Goal: Task Accomplishment & Management: Manage account settings

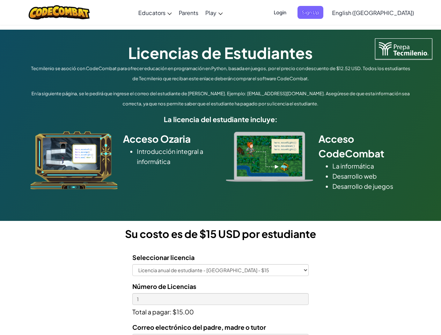
click at [221, 168] on div at bounding box center [270, 157] width 98 height 50
click at [290, 12] on span "Login" at bounding box center [279, 12] width 21 height 13
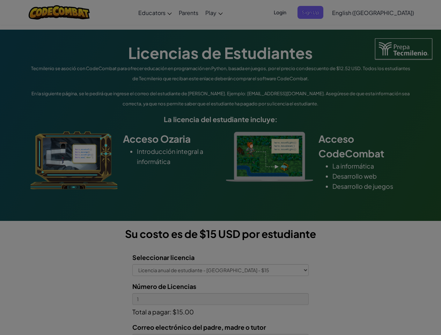
click at [322, 12] on div at bounding box center [220, 167] width 441 height 335
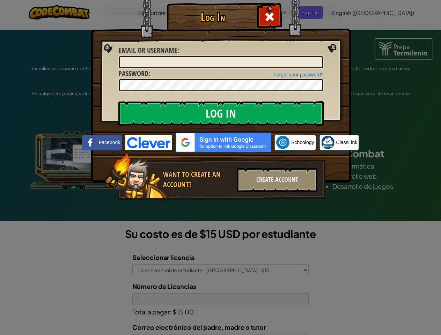
click at [353, 12] on div "Log In Unknown Error Email or Username : Forgot your password? Password : Log I…" at bounding box center [220, 167] width 441 height 335
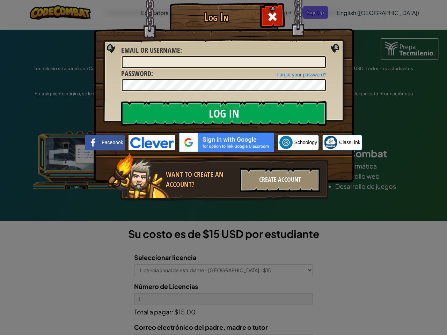
click at [353, 12] on div "Log In Unknown Error Email or Username : Forgot your password? Password : Log I…" at bounding box center [223, 167] width 447 height 335
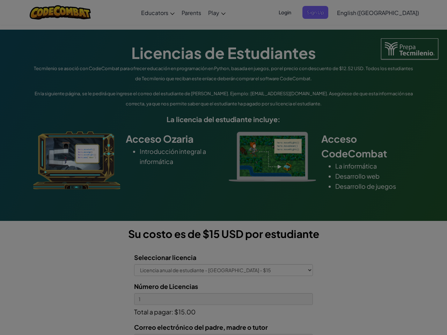
click at [390, 13] on div at bounding box center [223, 167] width 447 height 335
